Goal: Information Seeking & Learning: Learn about a topic

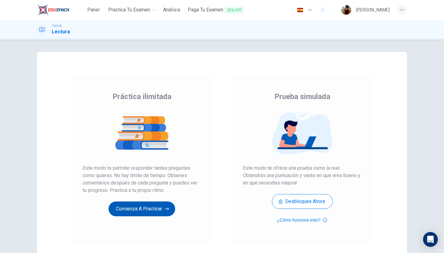
click at [151, 213] on button "Comienza a practicar" at bounding box center [142, 208] width 67 height 15
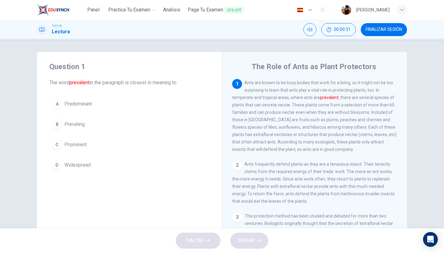
click at [60, 106] on div "A" at bounding box center [57, 104] width 10 height 10
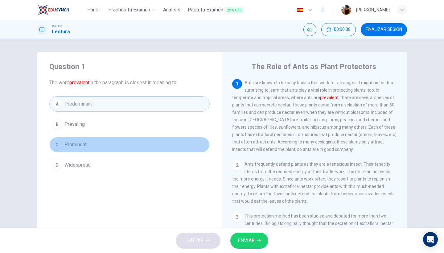
click at [58, 146] on div "C" at bounding box center [57, 145] width 10 height 10
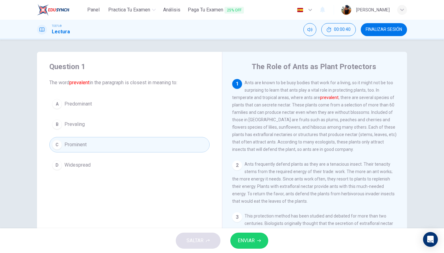
click at [105, 107] on button "A Predominant" at bounding box center [129, 103] width 160 height 15
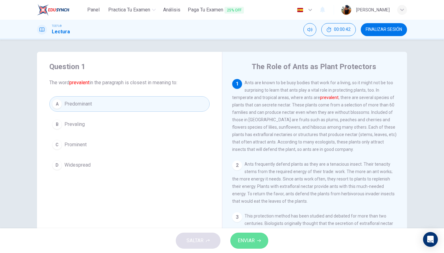
click at [254, 237] on span "ENVIAR" at bounding box center [246, 240] width 17 height 9
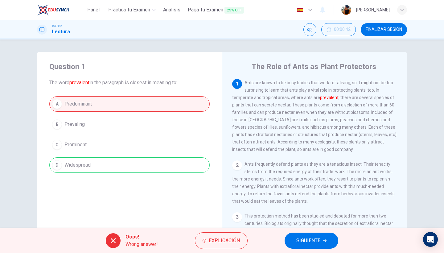
click at [139, 164] on div "A Predominant B Prevaling C Prominent D Widespread" at bounding box center [129, 134] width 160 height 76
click at [298, 236] on span "SIGUIENTE" at bounding box center [308, 240] width 24 height 9
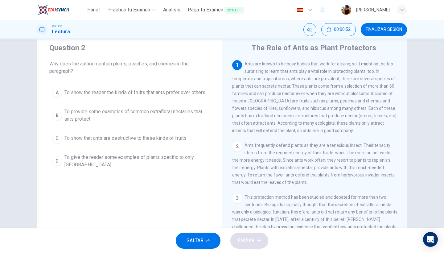
scroll to position [18, 0]
click at [200, 112] on span "To provide some examples of common extrafloral nectaries that ants protect" at bounding box center [135, 116] width 142 height 15
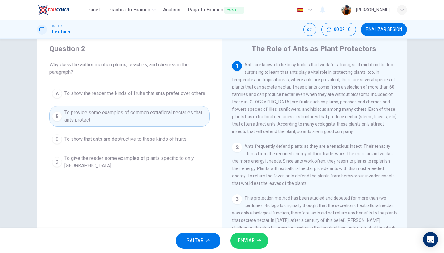
click at [244, 239] on span "ENVIAR" at bounding box center [246, 240] width 17 height 9
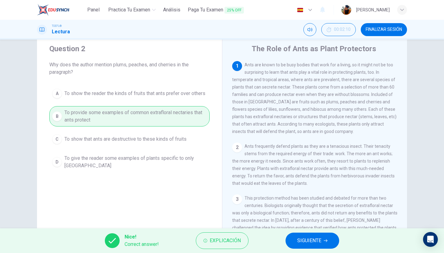
click at [298, 242] on span "SIGUIENTE" at bounding box center [309, 240] width 24 height 9
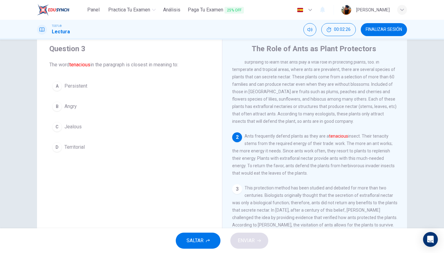
click at [68, 83] on span "Persistent" at bounding box center [75, 85] width 23 height 7
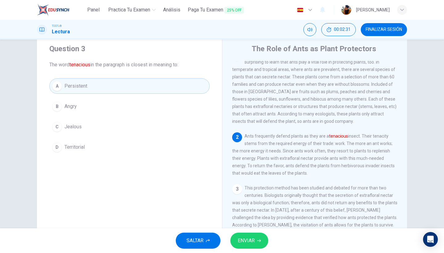
click at [248, 240] on span "ENVIAR" at bounding box center [246, 240] width 17 height 9
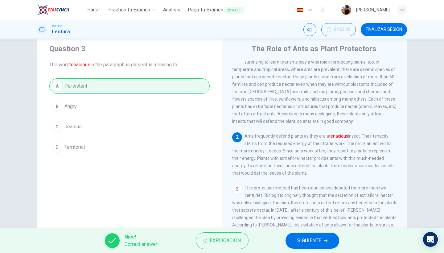
click at [301, 236] on button "SIGUIENTE" at bounding box center [312, 240] width 54 height 16
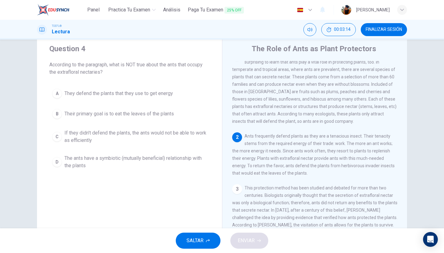
click at [174, 112] on span "Their primary goal is to eat the leaves of the plants" at bounding box center [118, 113] width 109 height 7
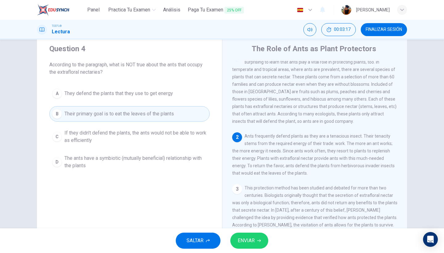
click at [248, 240] on span "ENVIAR" at bounding box center [246, 240] width 17 height 9
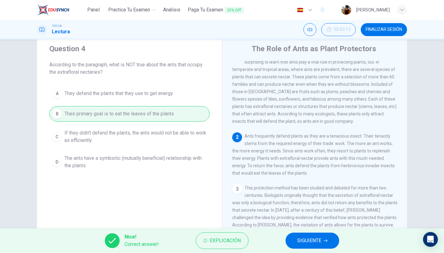
click at [293, 240] on button "SIGUIENTE" at bounding box center [312, 240] width 54 height 16
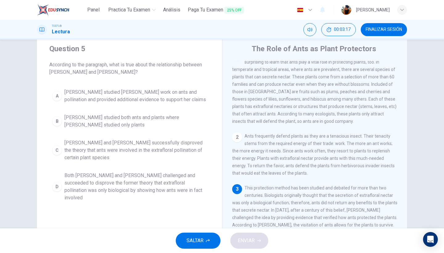
scroll to position [106, 0]
